Goal: Find specific page/section: Find specific page/section

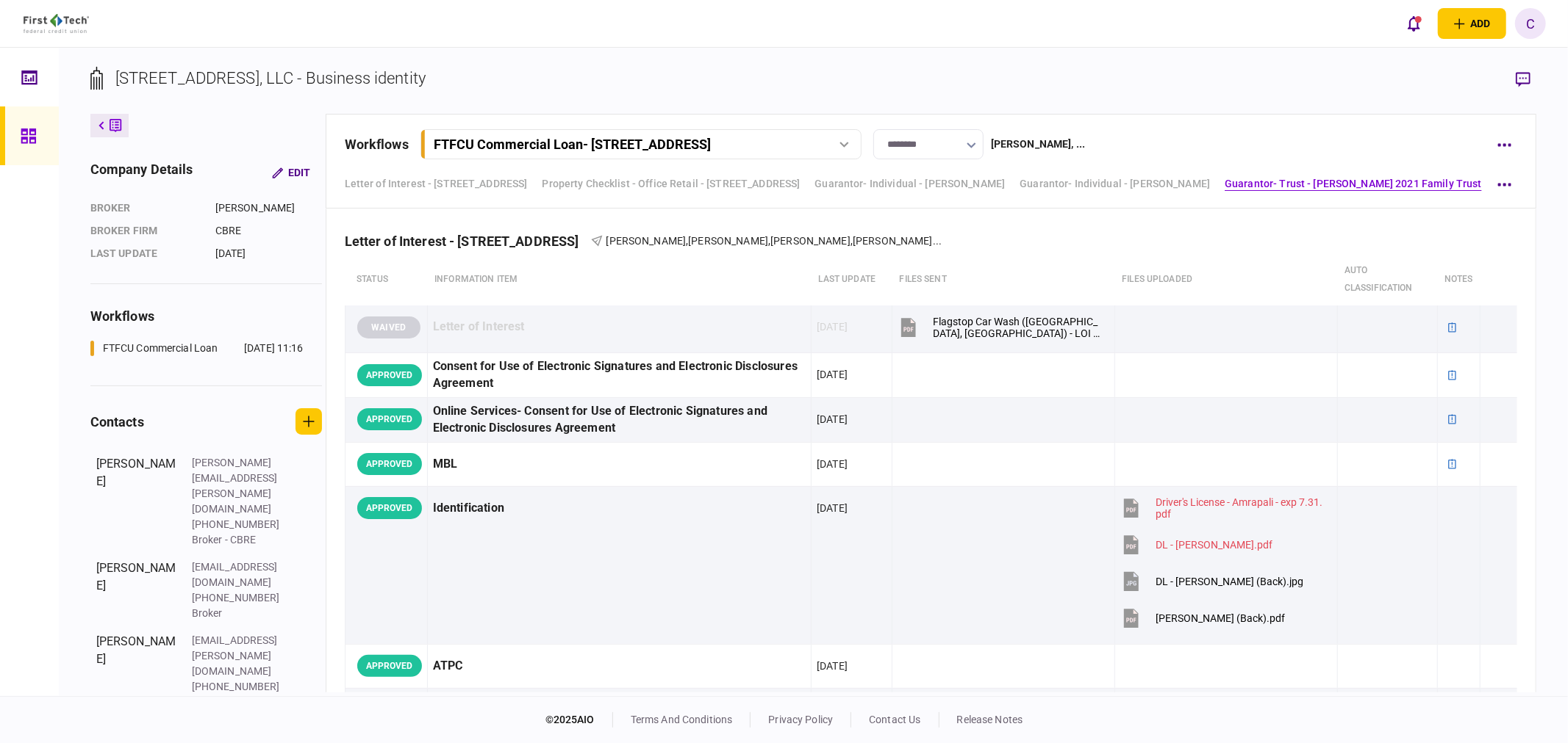
scroll to position [4413, 0]
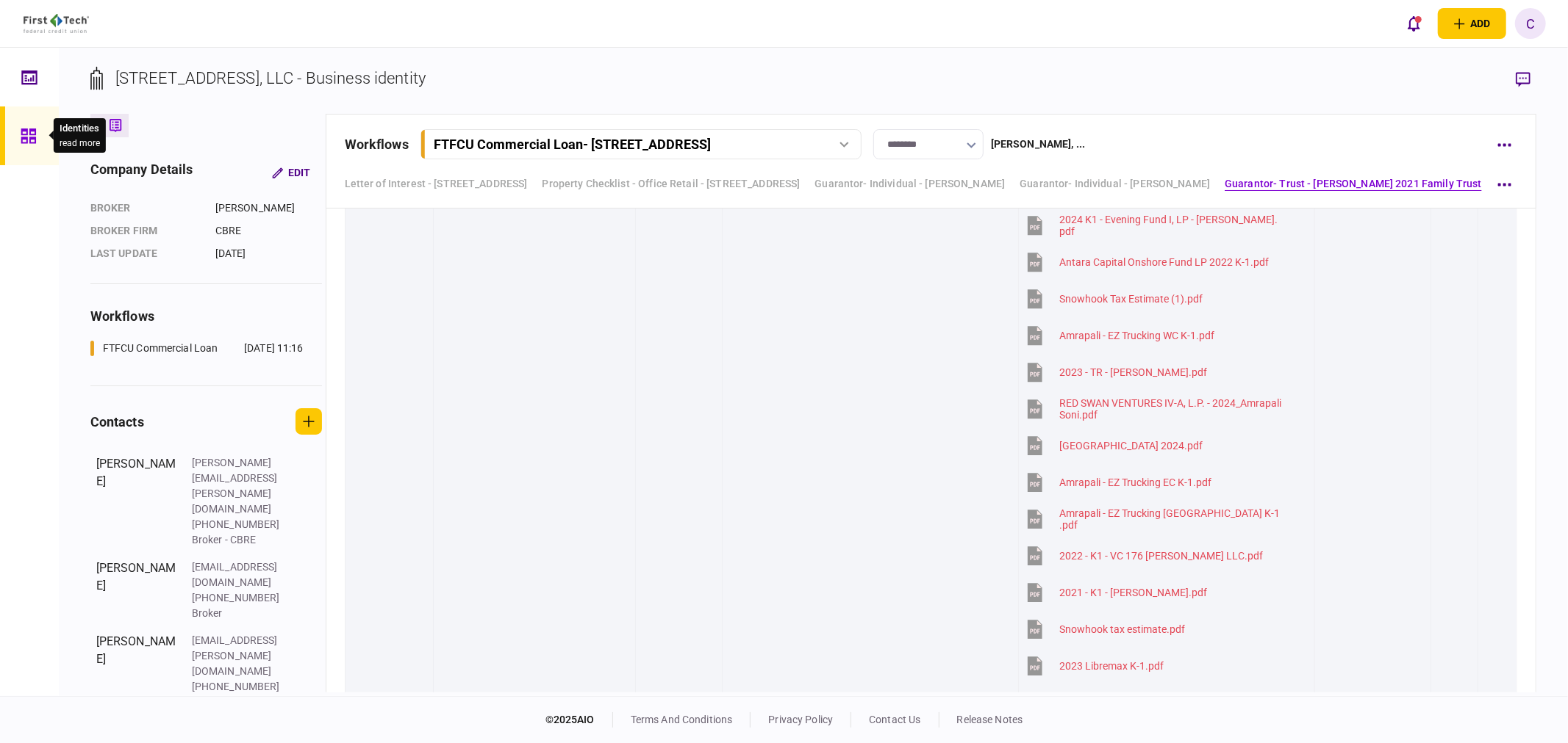
click at [30, 130] on icon at bounding box center [28, 136] width 15 height 15
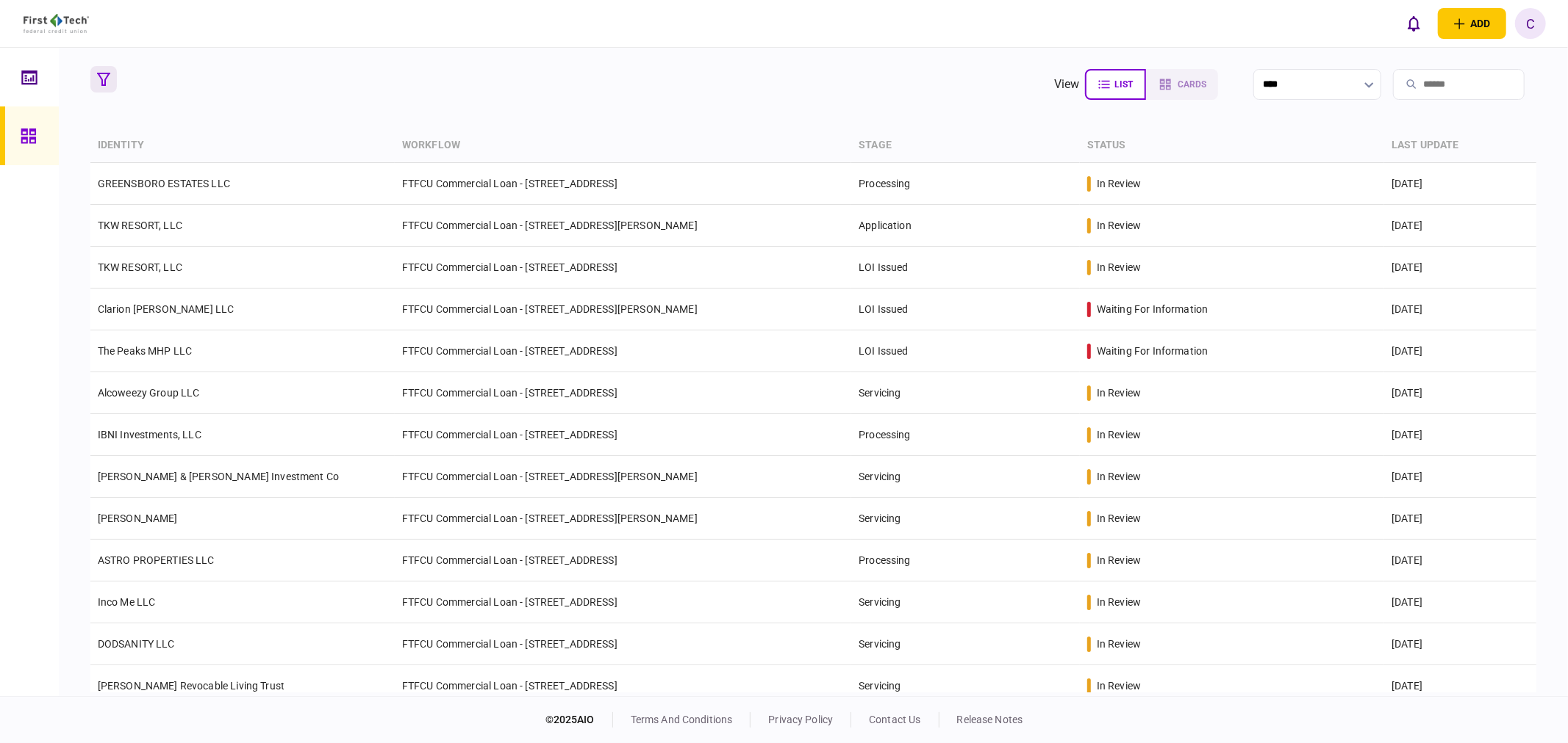
click at [108, 75] on icon "button" at bounding box center [104, 79] width 13 height 13
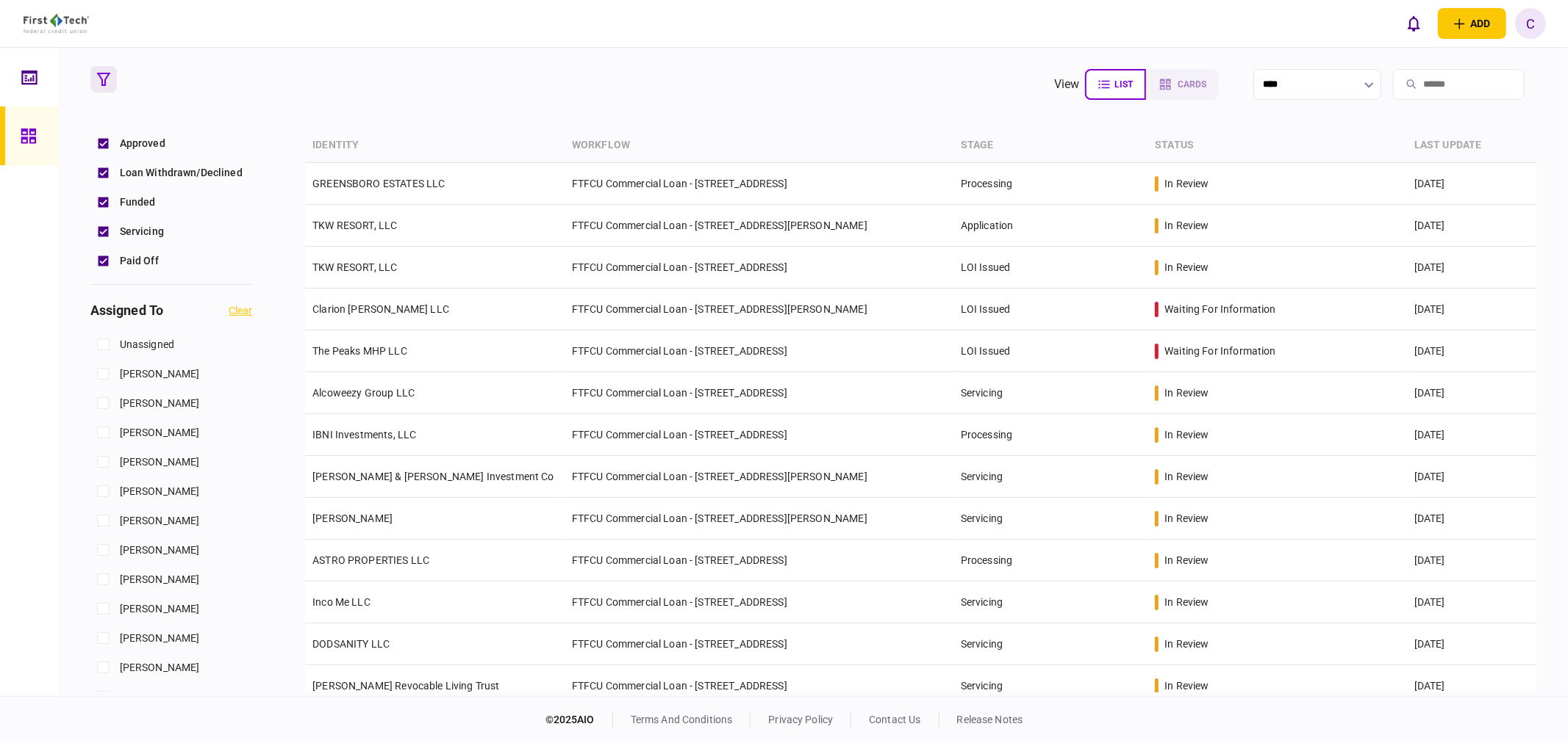
scroll to position [489, 0]
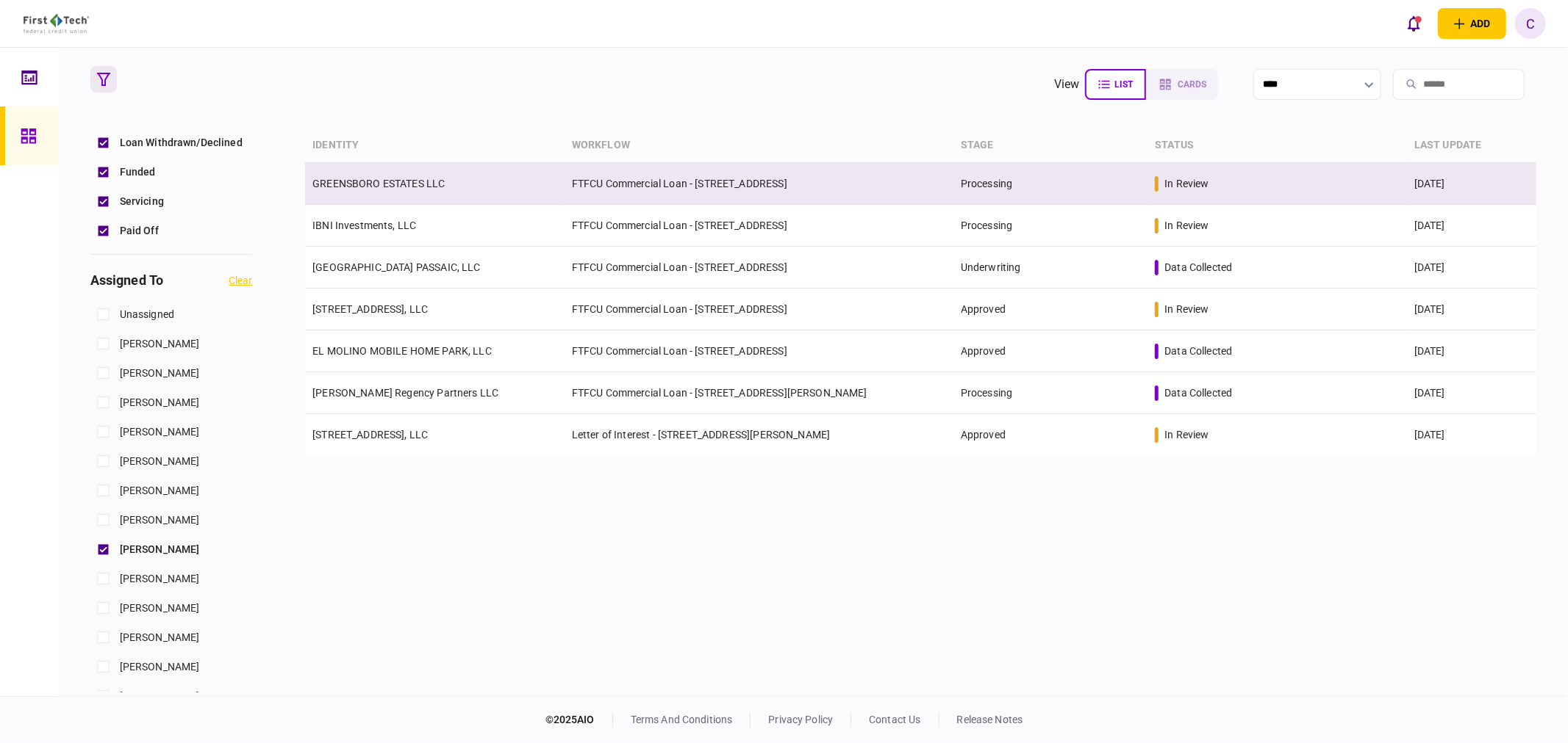
click at [394, 191] on td "GREENSBORO ESTATES LLC" at bounding box center [434, 184] width 259 height 41
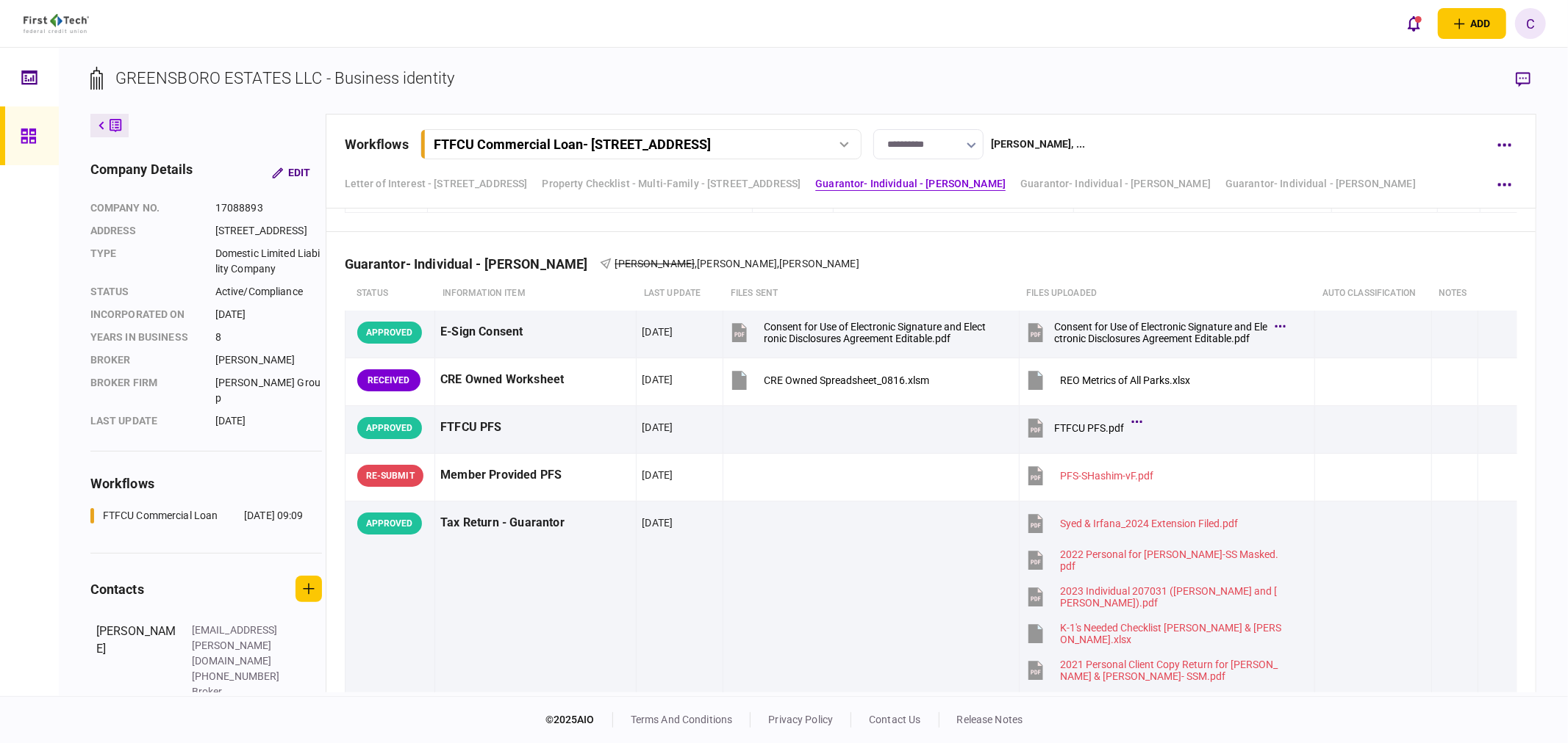
scroll to position [1550, 0]
